Goal: Transaction & Acquisition: Purchase product/service

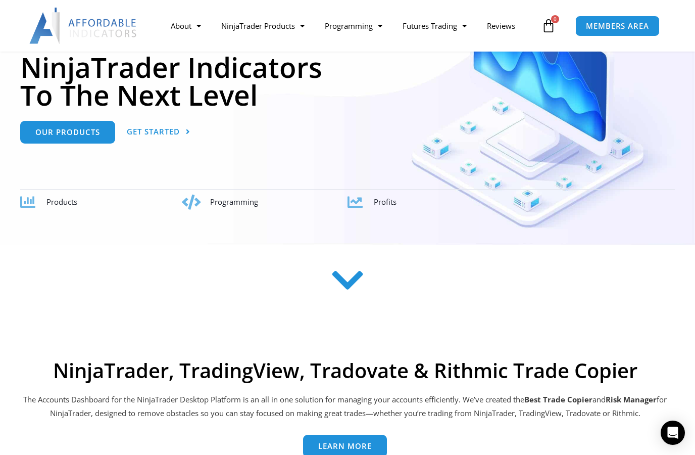
scroll to position [152, 0]
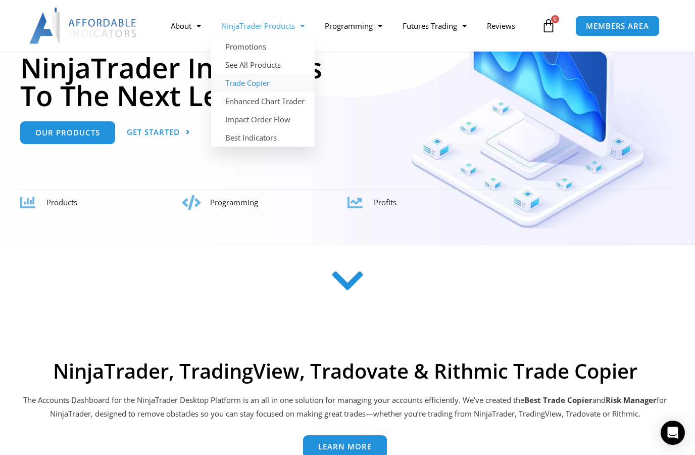
click at [247, 82] on link "Trade Copier" at bounding box center [263, 83] width 104 height 18
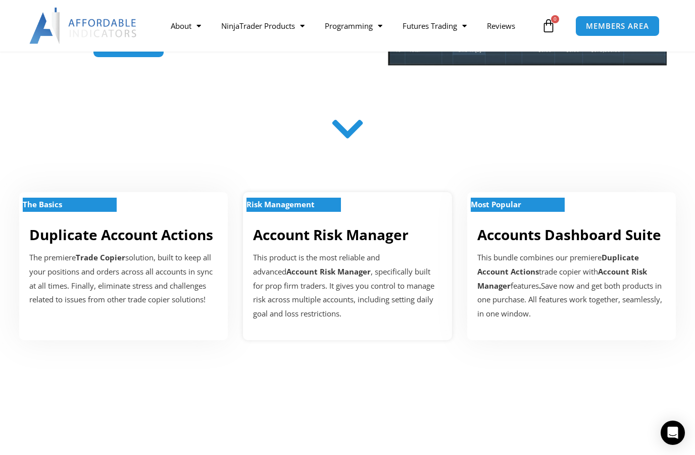
scroll to position [247, 0]
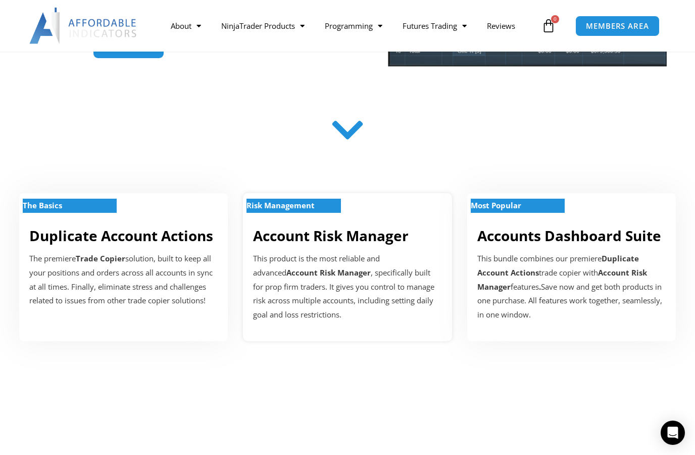
click at [273, 262] on p "This product is the most reliable and advanced Account Risk Manager , specifica…" at bounding box center [347, 287] width 188 height 70
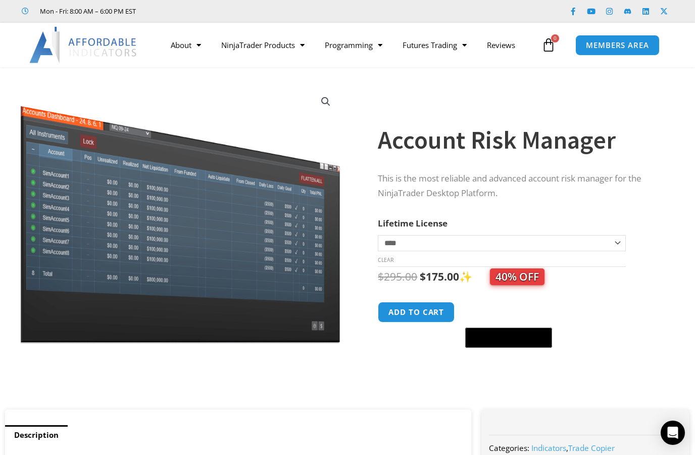
click at [409, 238] on select "**********" at bounding box center [502, 243] width 248 height 16
select select "*"
click at [417, 314] on button "Add to cart" at bounding box center [416, 312] width 81 height 22
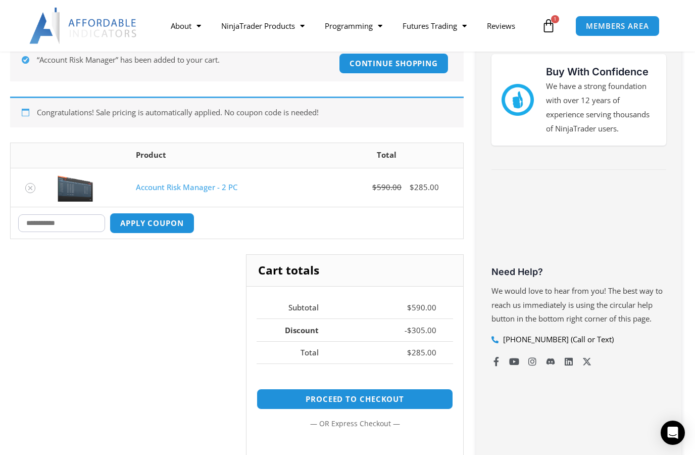
scroll to position [209, 0]
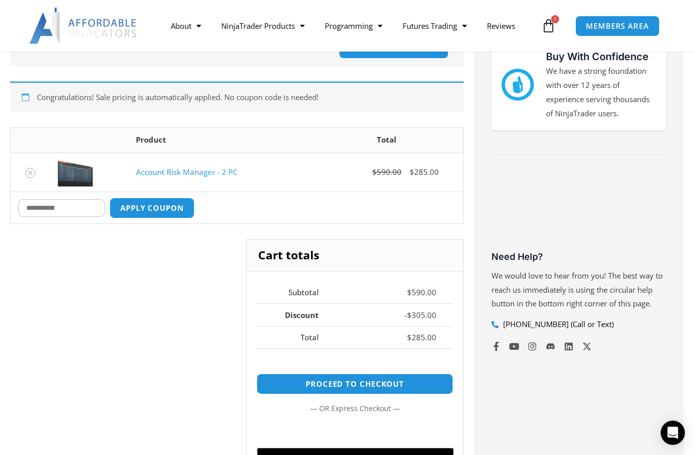
click at [63, 207] on input "Coupon:" at bounding box center [61, 208] width 87 height 18
type input "****"
click at [156, 200] on button "Apply coupon" at bounding box center [152, 208] width 89 height 22
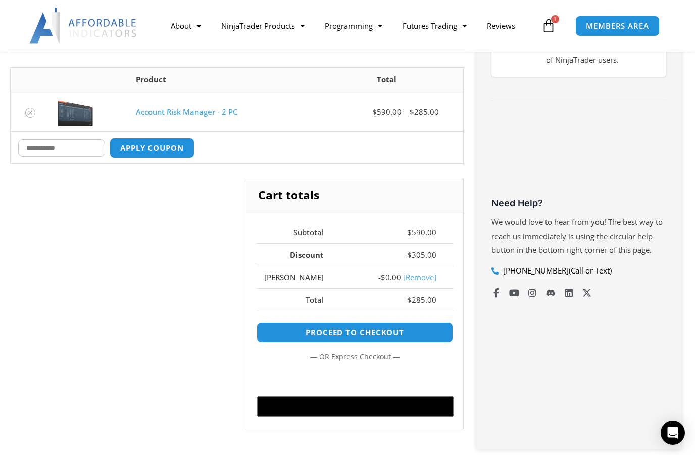
scroll to position [267, 0]
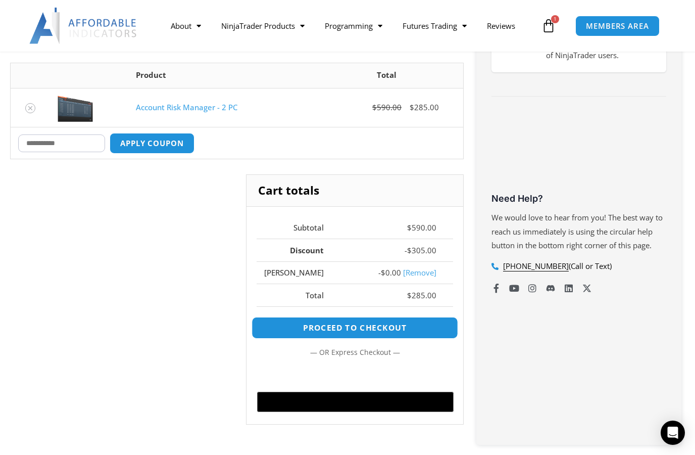
click at [345, 328] on link "Proceed to checkout" at bounding box center [355, 328] width 207 height 22
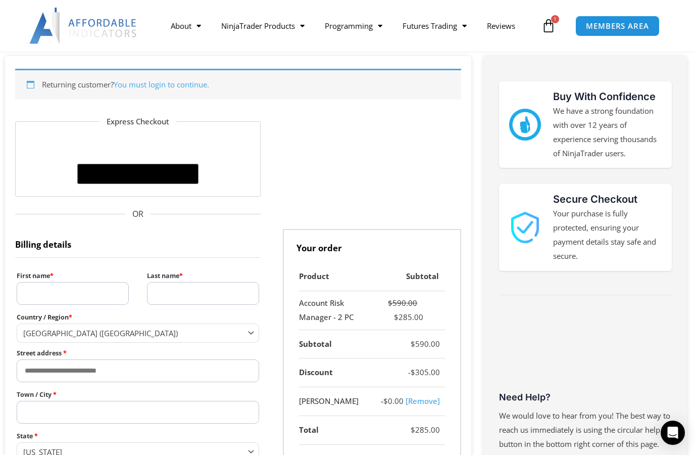
scroll to position [146, 0]
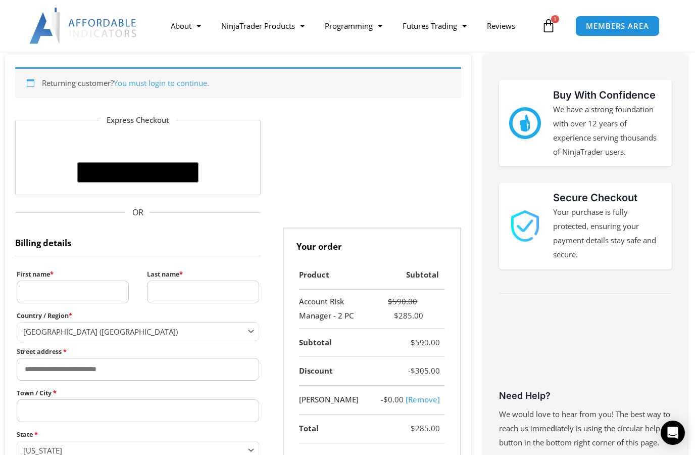
click at [58, 285] on input "First name *" at bounding box center [73, 291] width 112 height 23
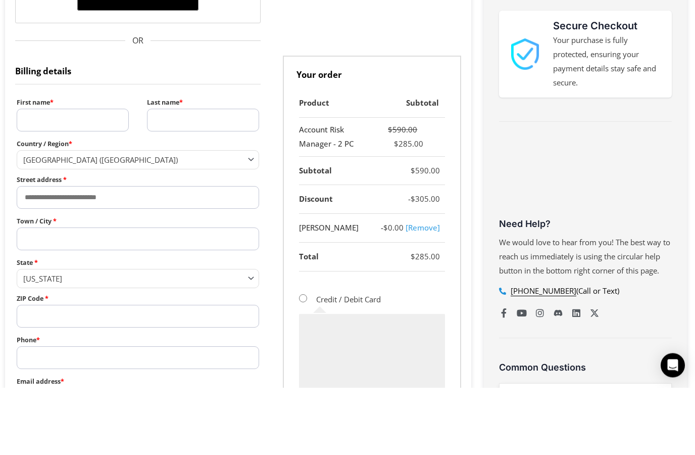
scroll to position [251, 0]
click at [56, 340] on span "[US_STATE]" at bounding box center [133, 345] width 220 height 10
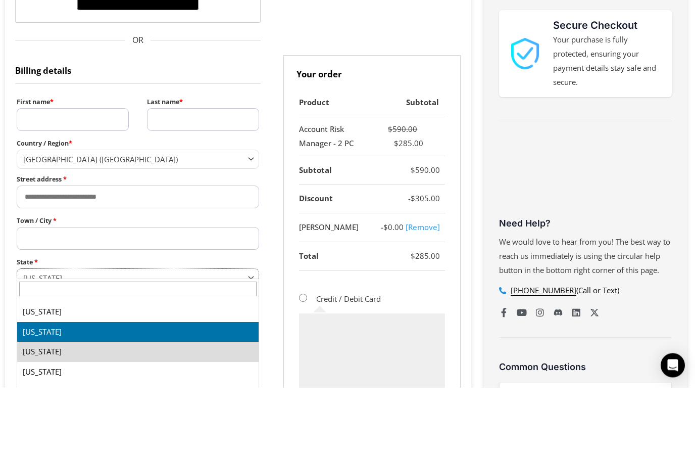
select select "**"
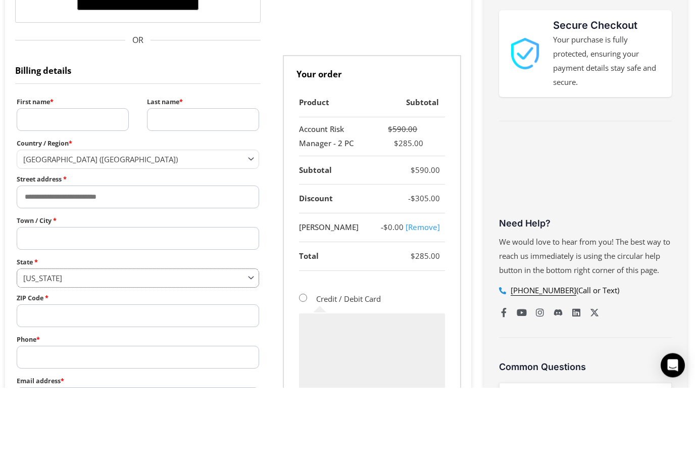
scroll to position [318, 0]
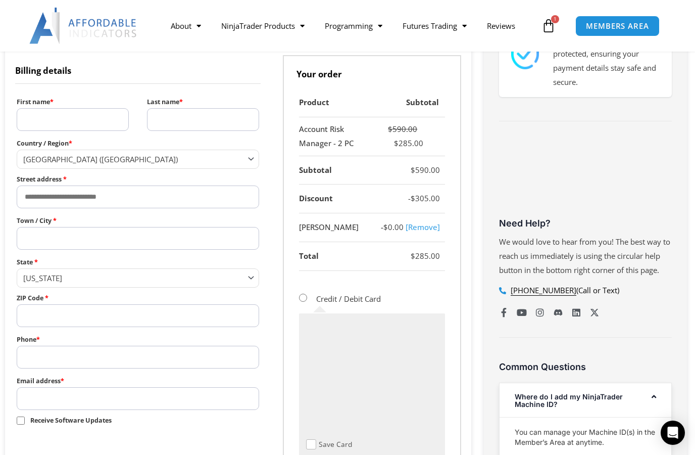
click at [61, 231] on input "Town / City *" at bounding box center [138, 238] width 242 height 23
type input "*****"
click at [104, 189] on input "Street address *" at bounding box center [138, 196] width 242 height 23
type input "**********"
click at [69, 313] on input "ZIP Code *" at bounding box center [138, 315] width 242 height 23
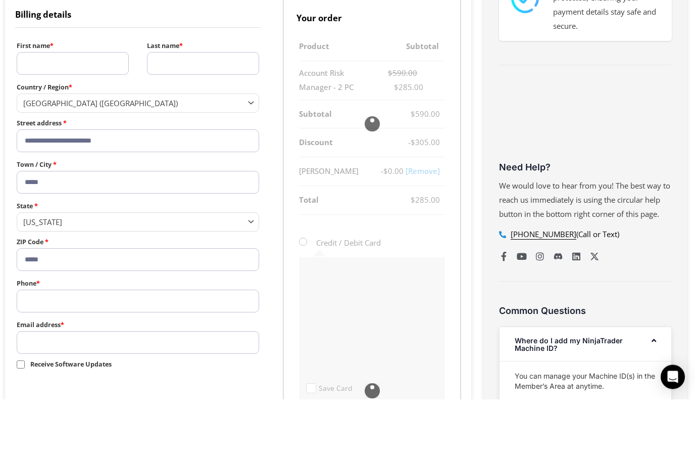
scroll to position [320, 0]
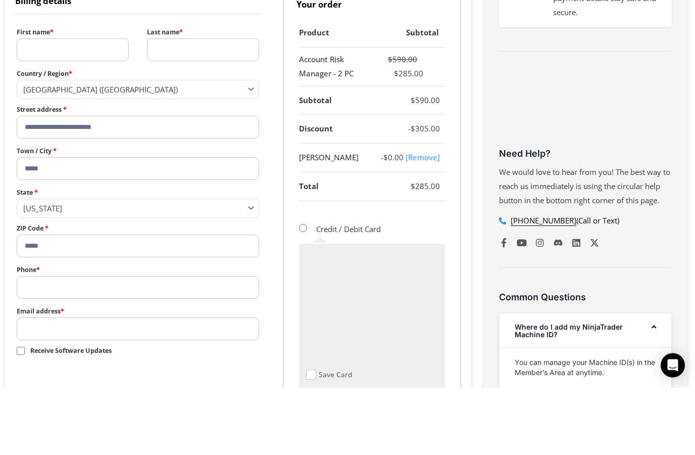
type input "*****"
click at [43, 343] on input "Phone *" at bounding box center [138, 354] width 242 height 23
type input "**********"
click at [61, 385] on input "Email address *" at bounding box center [138, 396] width 242 height 23
type input "*"
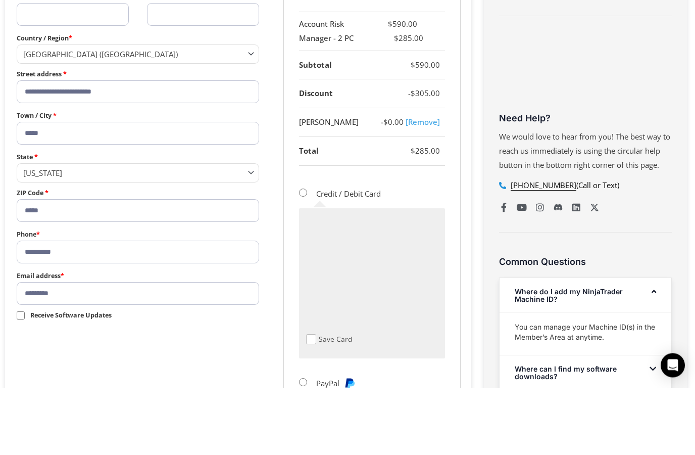
scroll to position [368, 0]
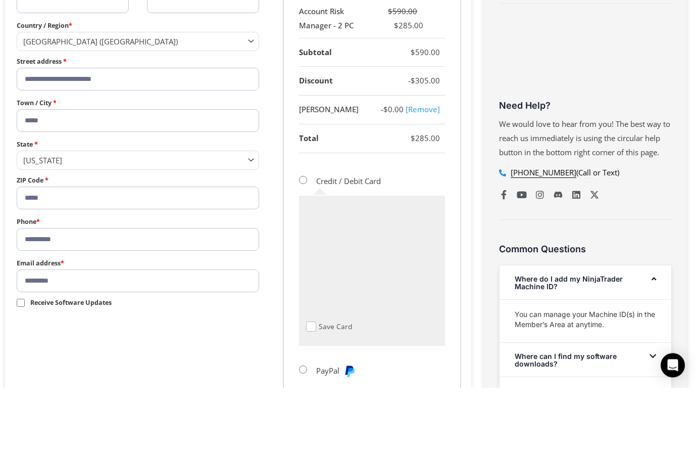
type input "*********"
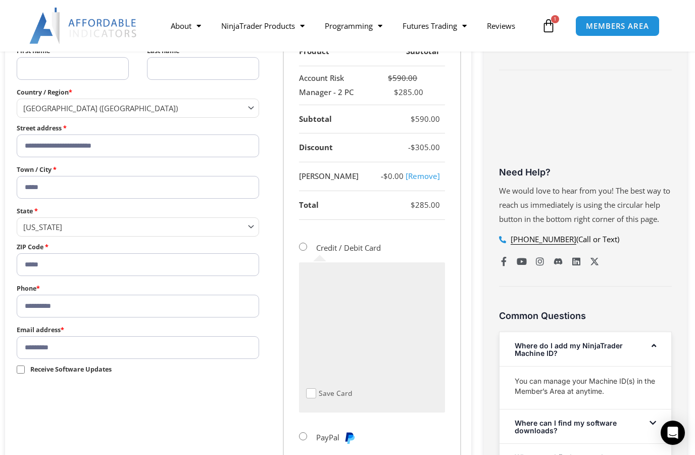
scroll to position [358, 0]
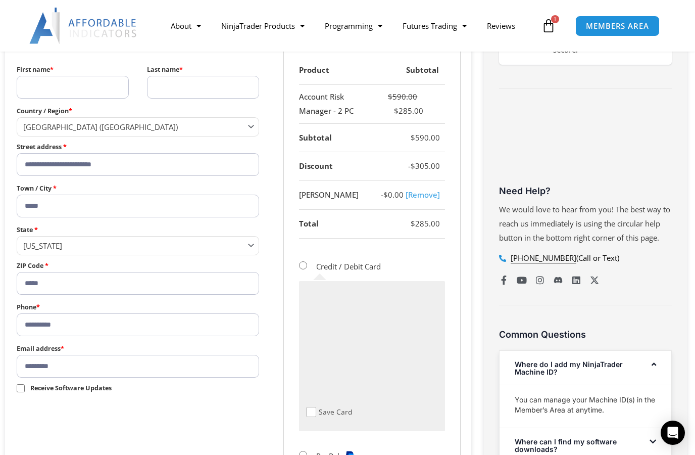
click at [55, 81] on input "First name *" at bounding box center [73, 87] width 112 height 23
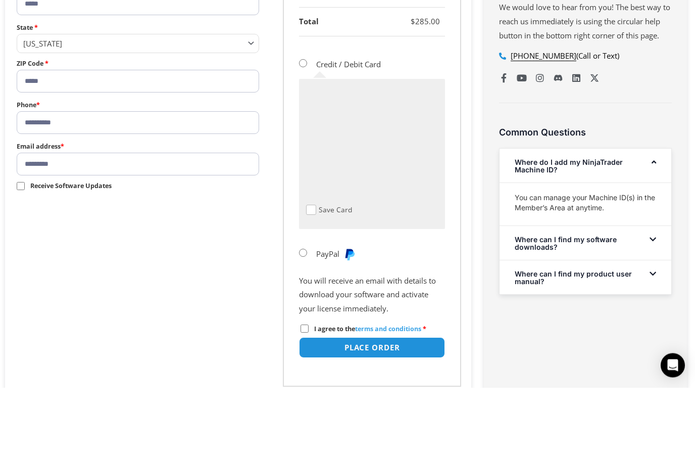
scroll to position [510, 0]
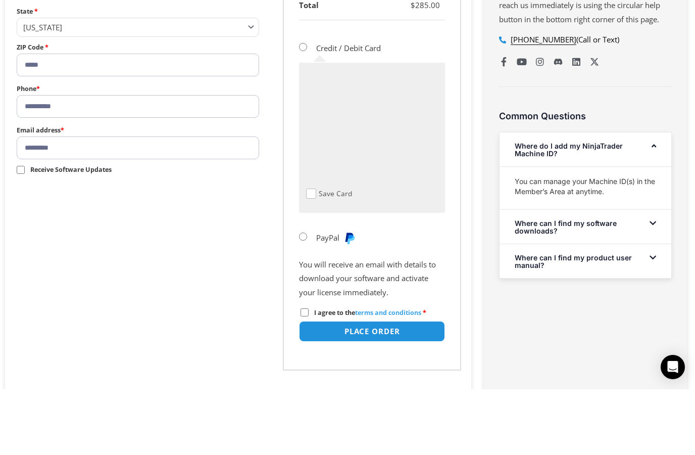
type input "*******"
click at [649, 208] on span at bounding box center [651, 212] width 12 height 8
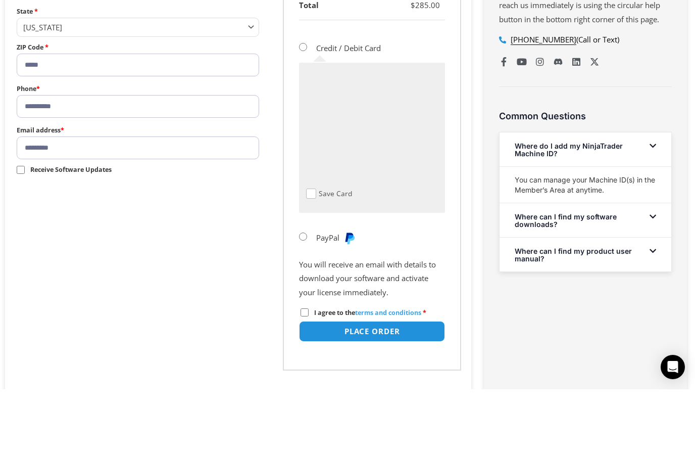
scroll to position [576, 0]
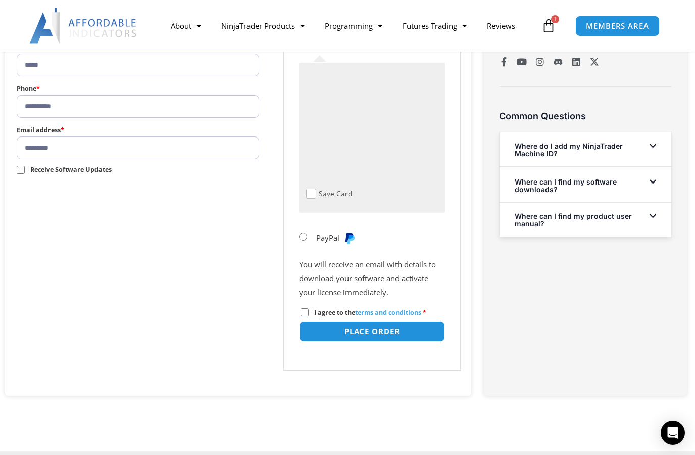
click at [649, 142] on span at bounding box center [651, 146] width 12 height 8
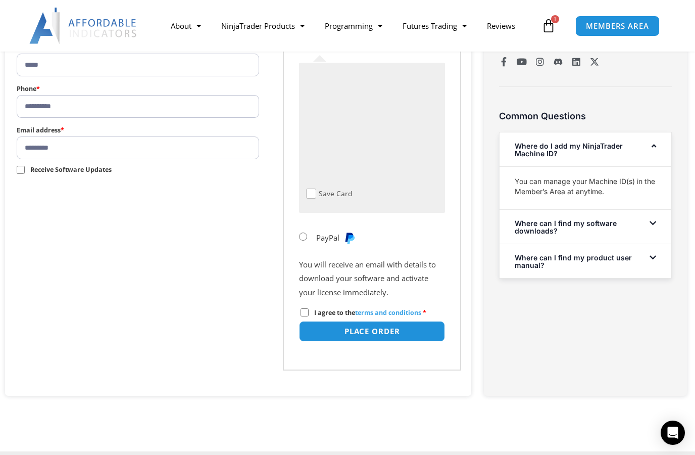
click at [652, 254] on icon at bounding box center [653, 258] width 7 height 8
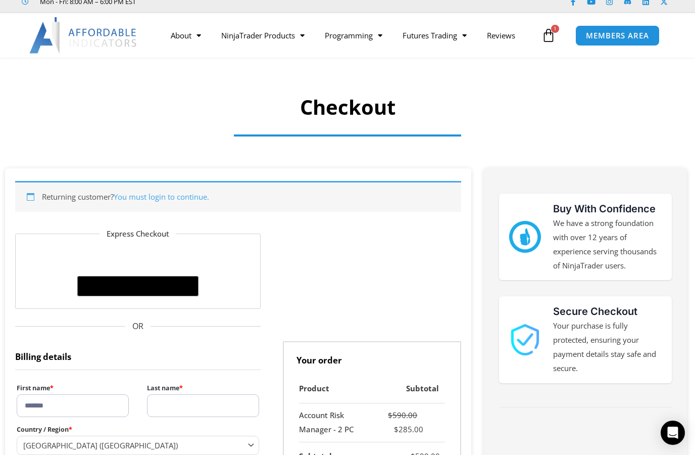
scroll to position [29, 0]
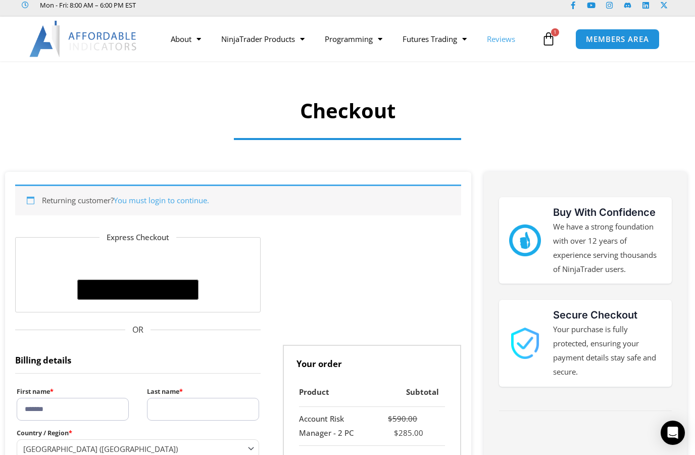
click at [503, 43] on link "Reviews" at bounding box center [501, 38] width 48 height 23
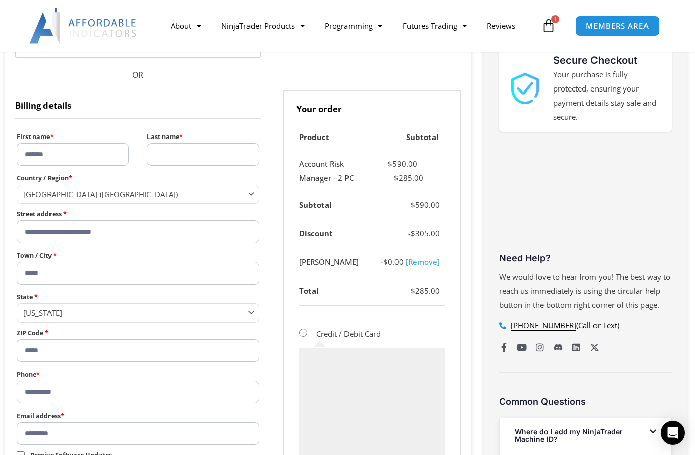
scroll to position [282, 0]
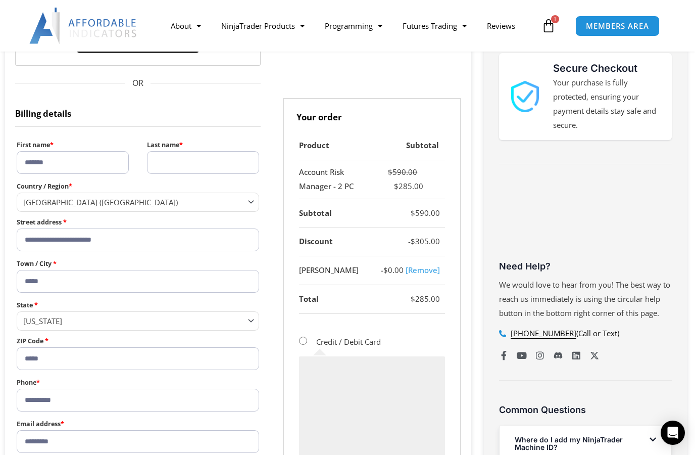
click at [191, 156] on input "Last name *" at bounding box center [203, 162] width 112 height 23
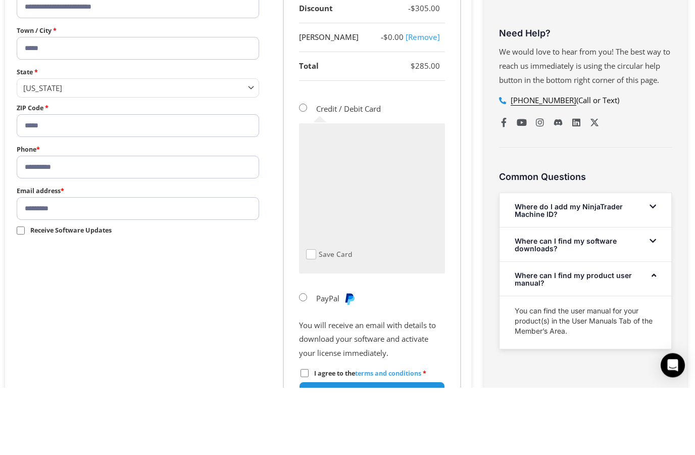
scroll to position [449, 0]
type input "********"
click at [66, 264] on input "*********" at bounding box center [138, 275] width 242 height 23
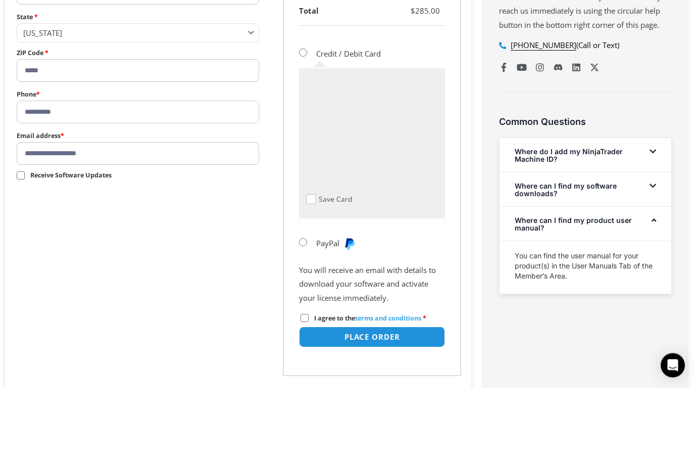
scroll to position [511, 0]
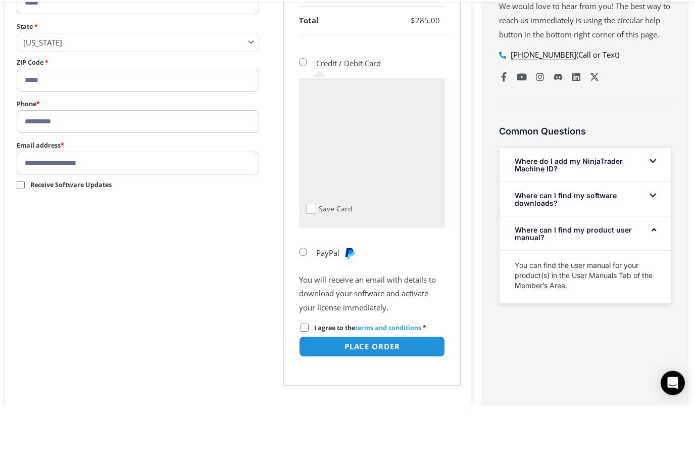
type input "**********"
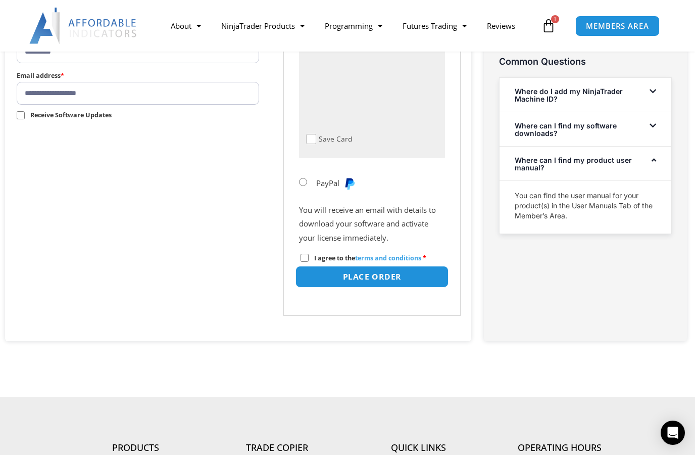
scroll to position [632, 0]
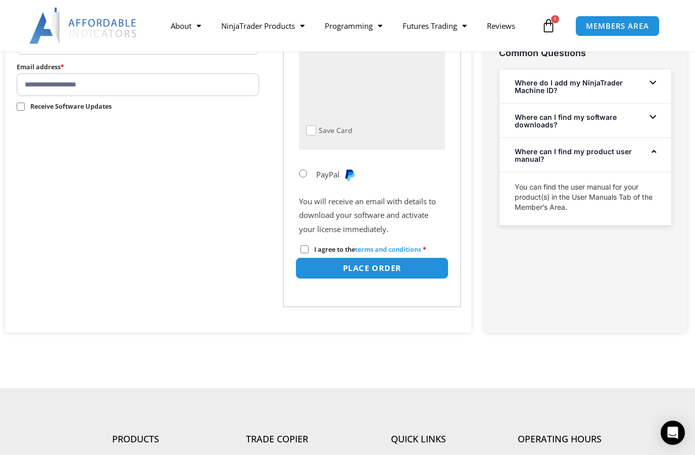
click at [357, 260] on button "Place order" at bounding box center [372, 268] width 154 height 22
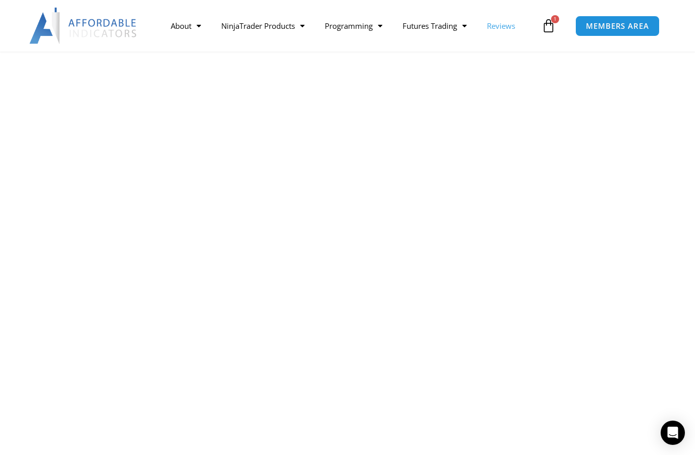
scroll to position [491, 0]
click at [543, 26] on icon at bounding box center [548, 26] width 14 height 14
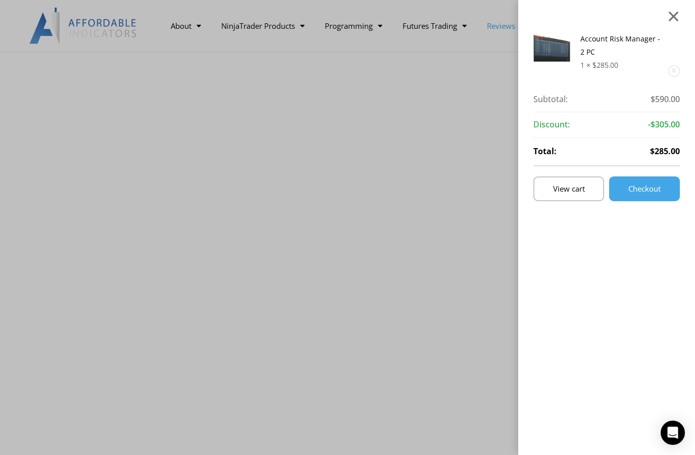
click at [677, 19] on div at bounding box center [673, 16] width 13 height 12
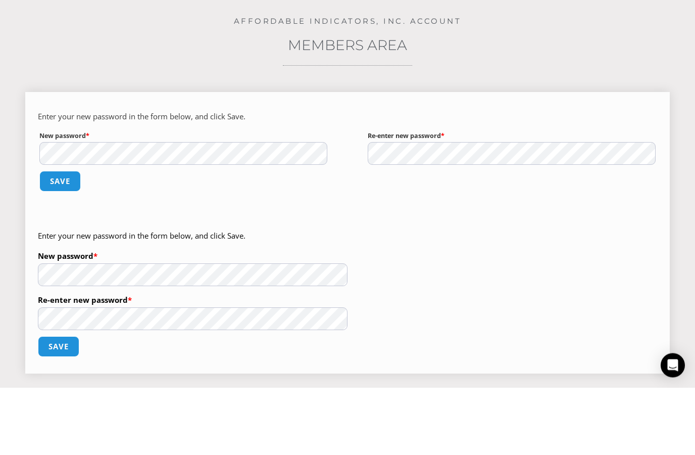
scroll to position [26, 0]
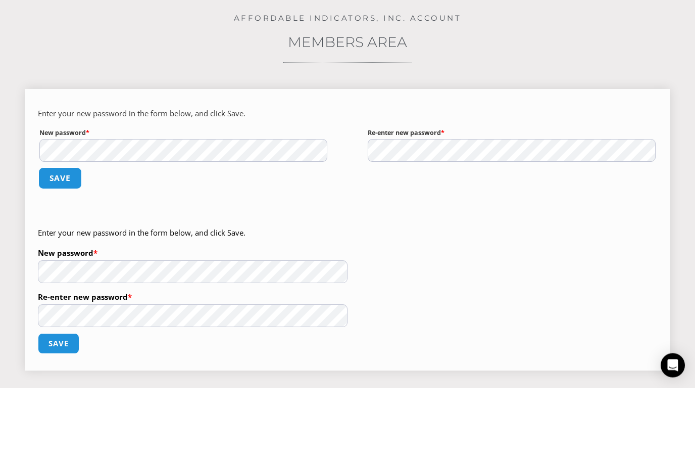
click at [68, 235] on button "Save" at bounding box center [59, 246] width 43 height 22
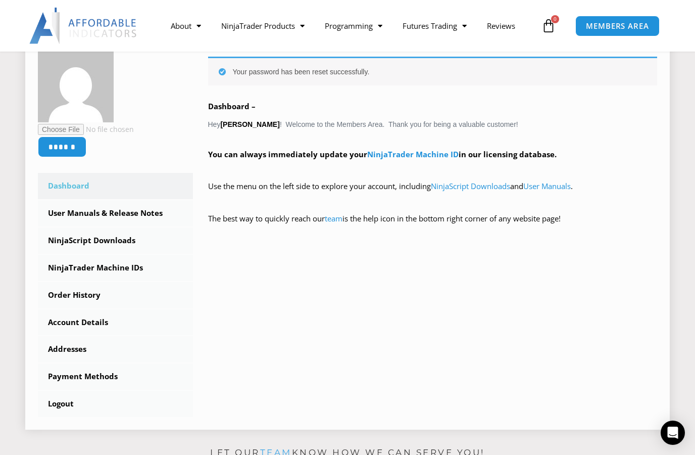
scroll to position [162, 0]
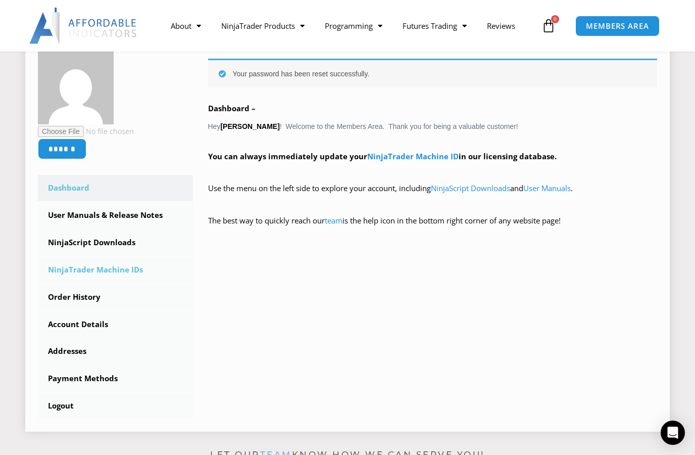
click at [109, 272] on link "NinjaTrader Machine IDs" at bounding box center [115, 270] width 155 height 26
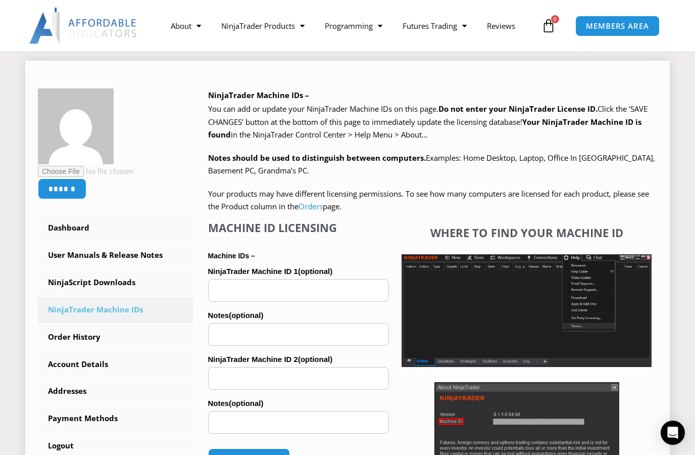
scroll to position [136, 0]
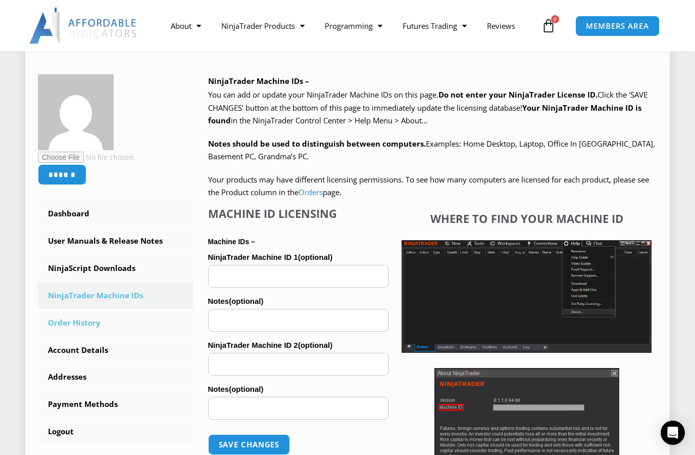
click at [93, 319] on link "Order History" at bounding box center [115, 323] width 155 height 26
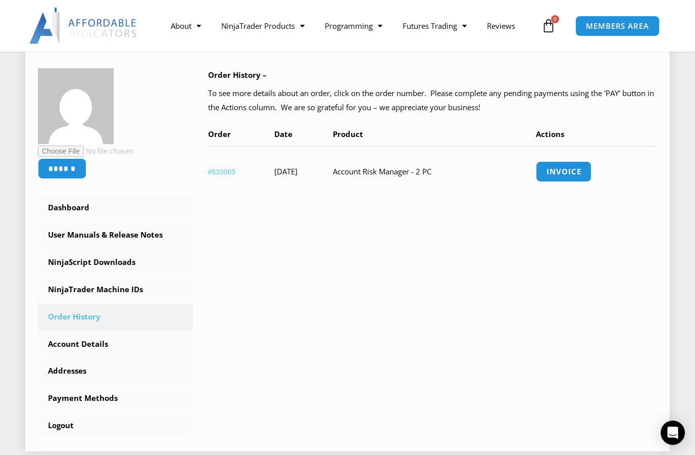
scroll to position [153, 0]
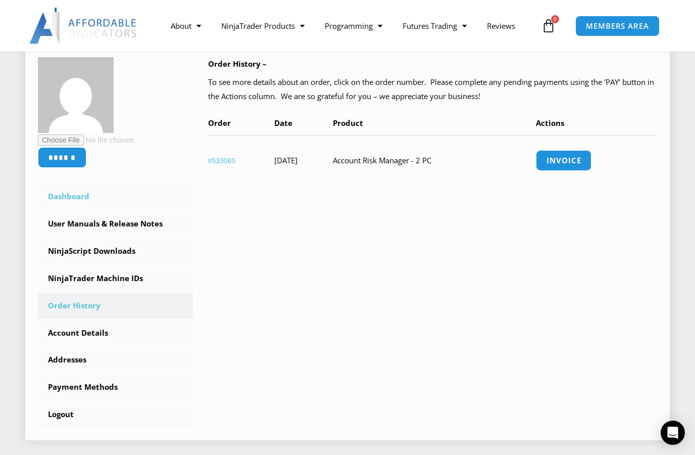
click at [76, 202] on link "Dashboard" at bounding box center [115, 196] width 155 height 26
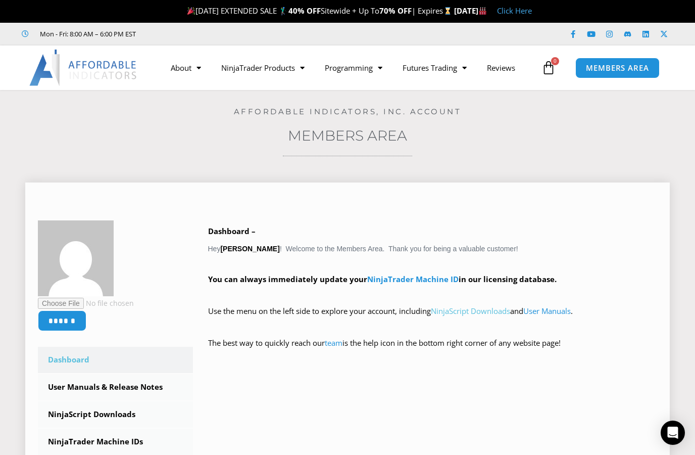
click at [455, 310] on link "NinjaScript Downloads" at bounding box center [470, 311] width 79 height 10
